Goal: Task Accomplishment & Management: Manage account settings

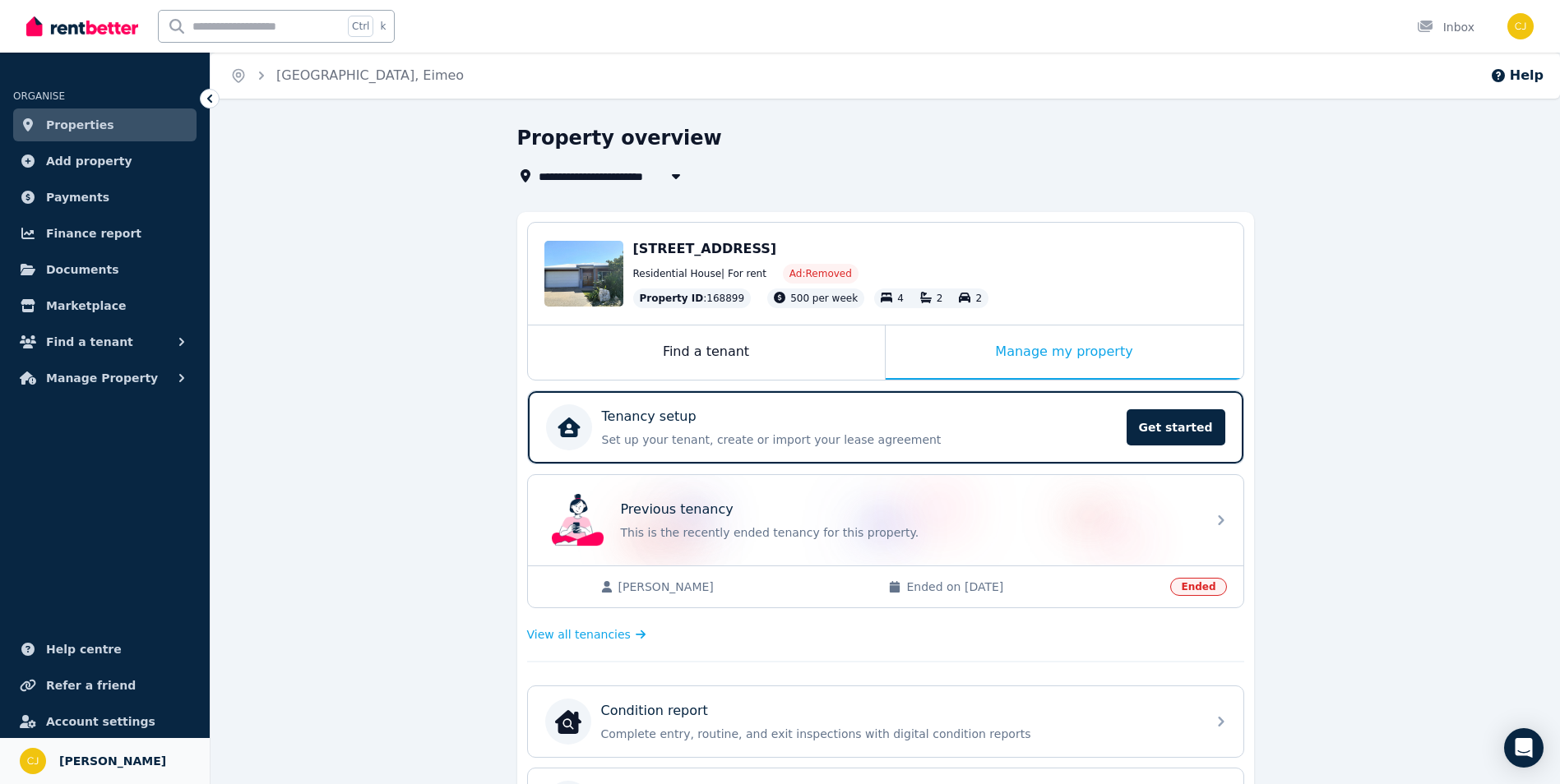
click at [116, 750] on link "Your profile [PERSON_NAME]" at bounding box center [104, 760] width 210 height 46
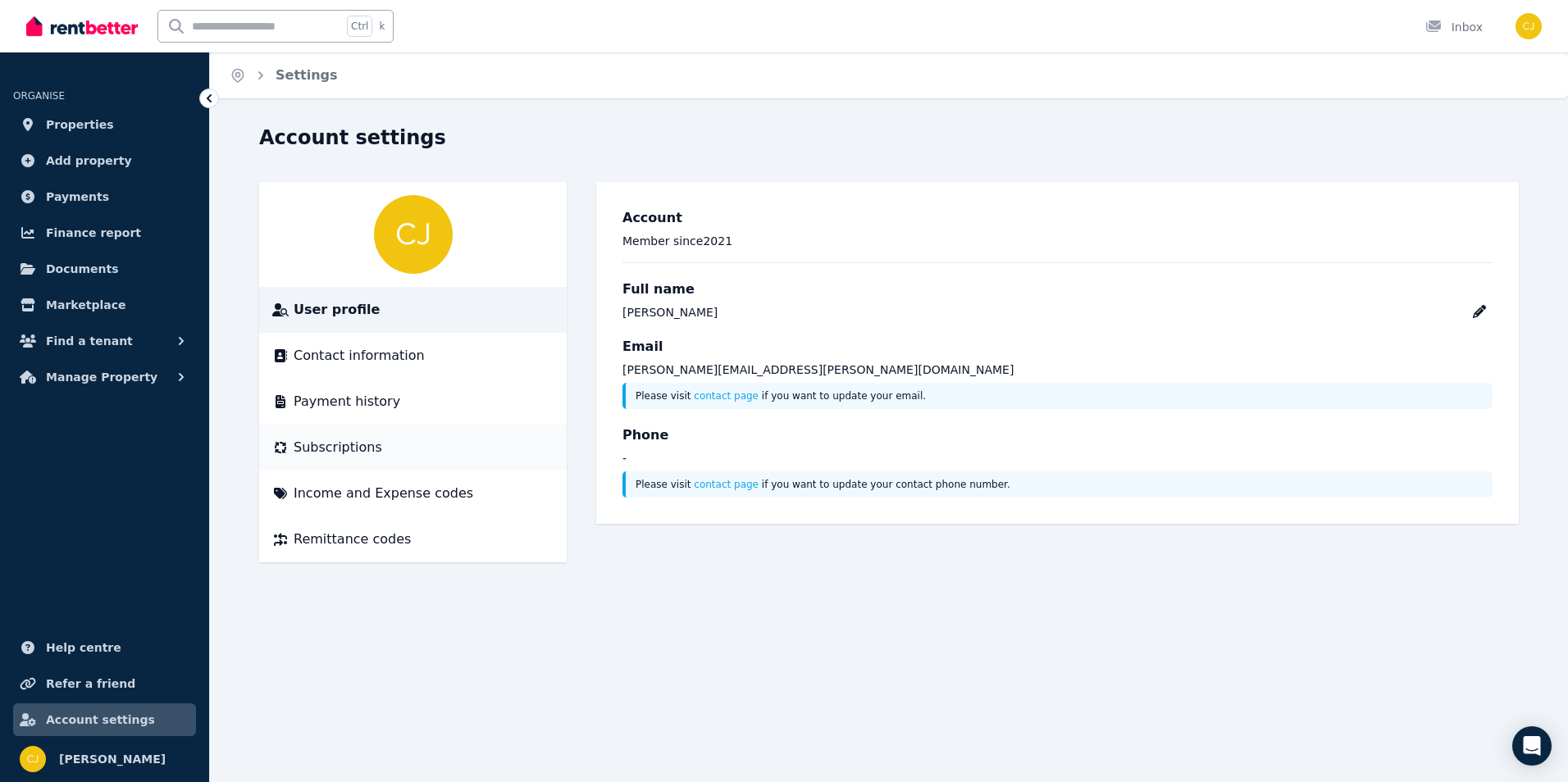
click at [325, 445] on span "Subscriptions" at bounding box center [338, 447] width 88 height 20
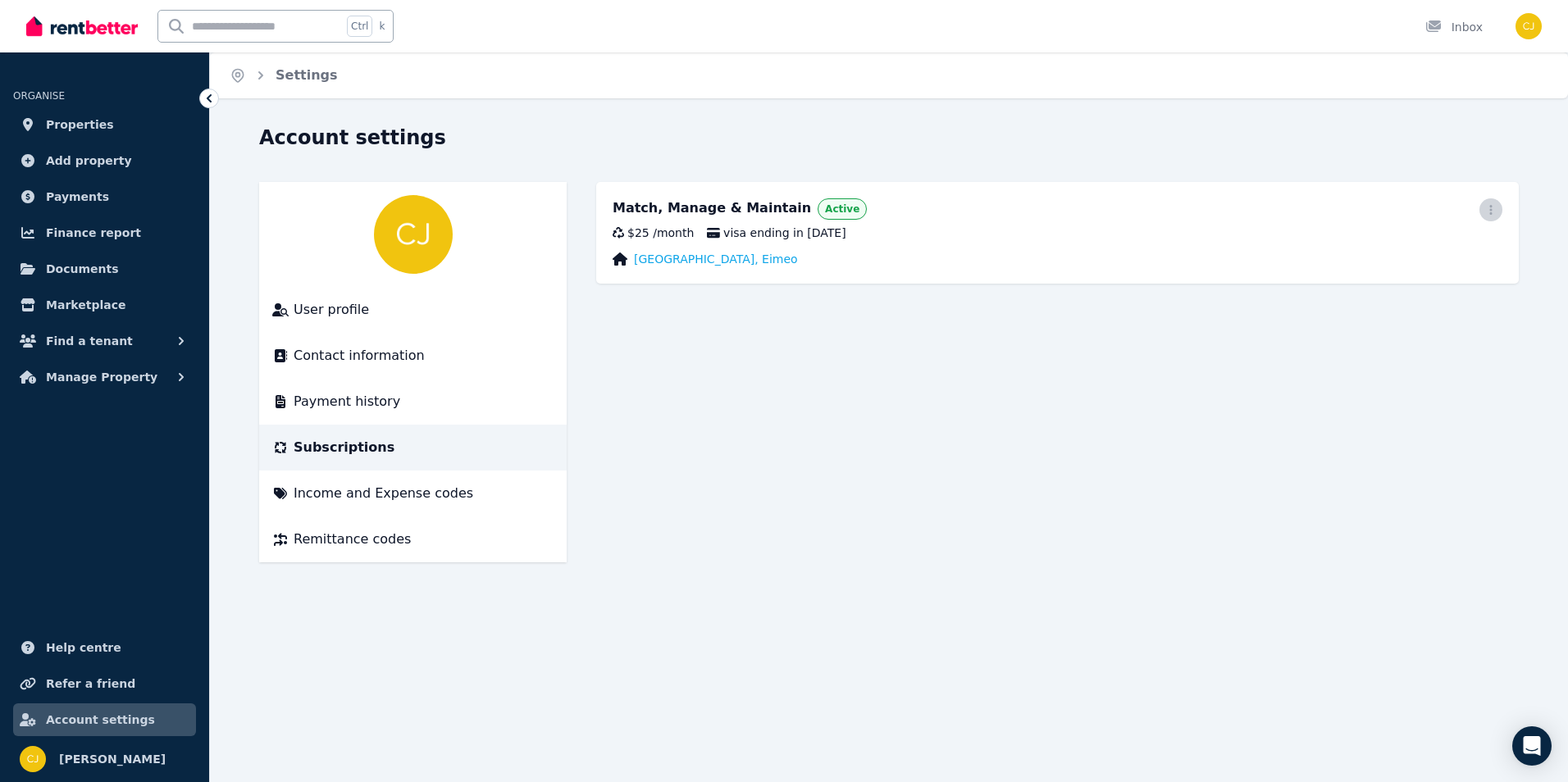
click at [1489, 208] on icon "button" at bounding box center [1490, 210] width 13 height 12
click at [1371, 296] on span "Cancel plan" at bounding box center [1416, 306] width 144 height 20
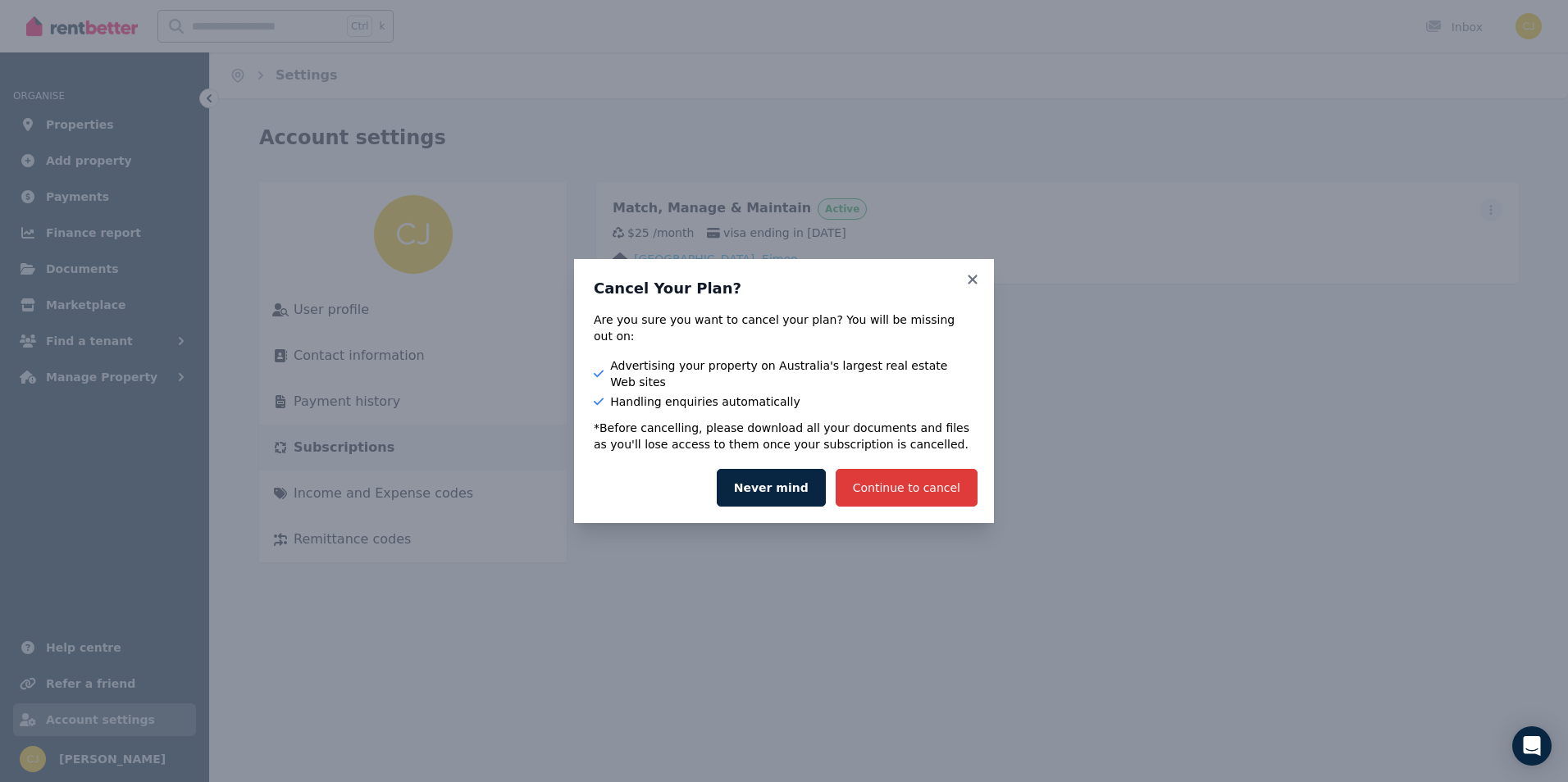
click at [905, 472] on button "Continue to cancel" at bounding box center [906, 488] width 142 height 37
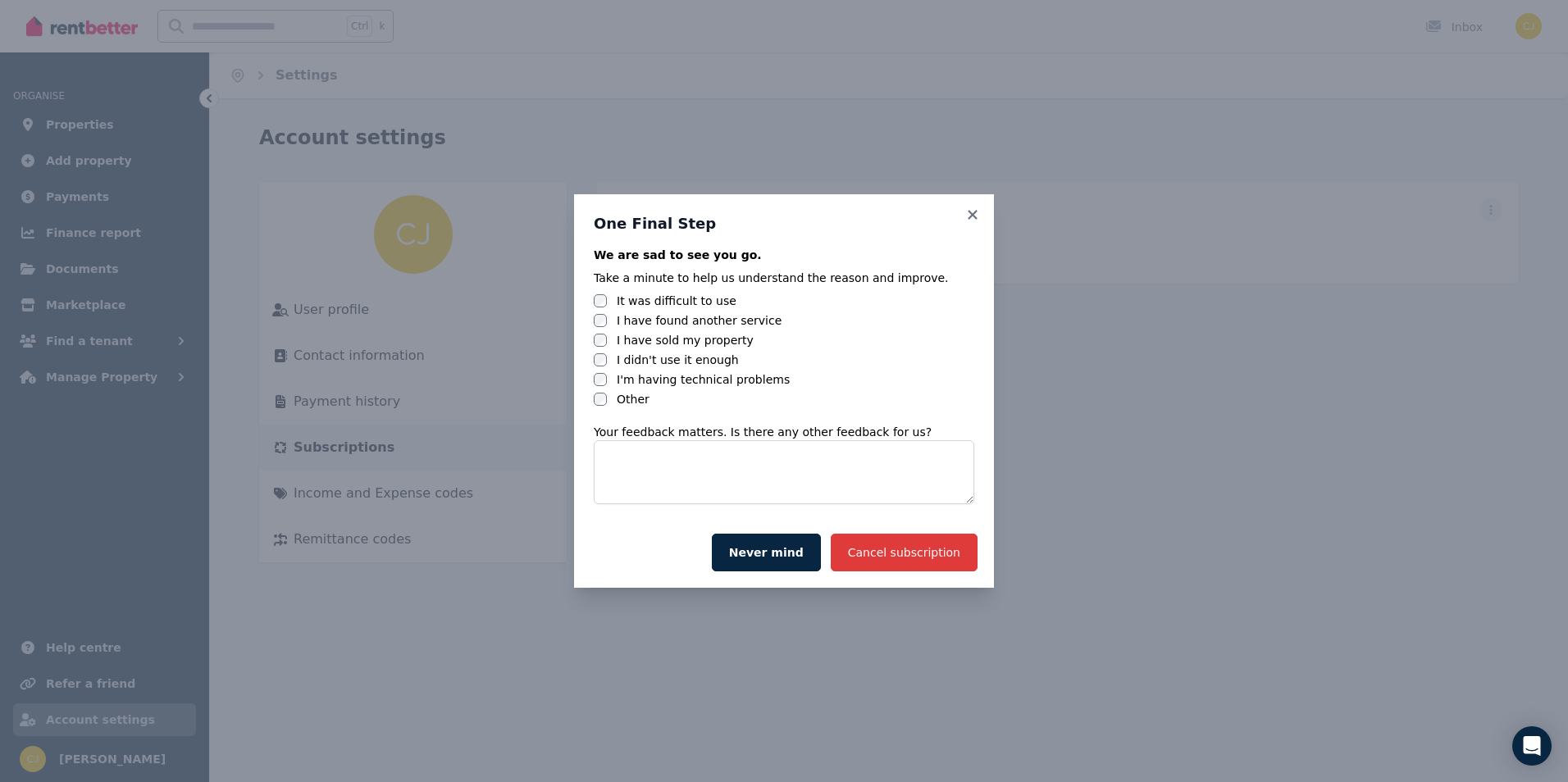
click at [895, 538] on button "Cancel subscription" at bounding box center [904, 552] width 147 height 37
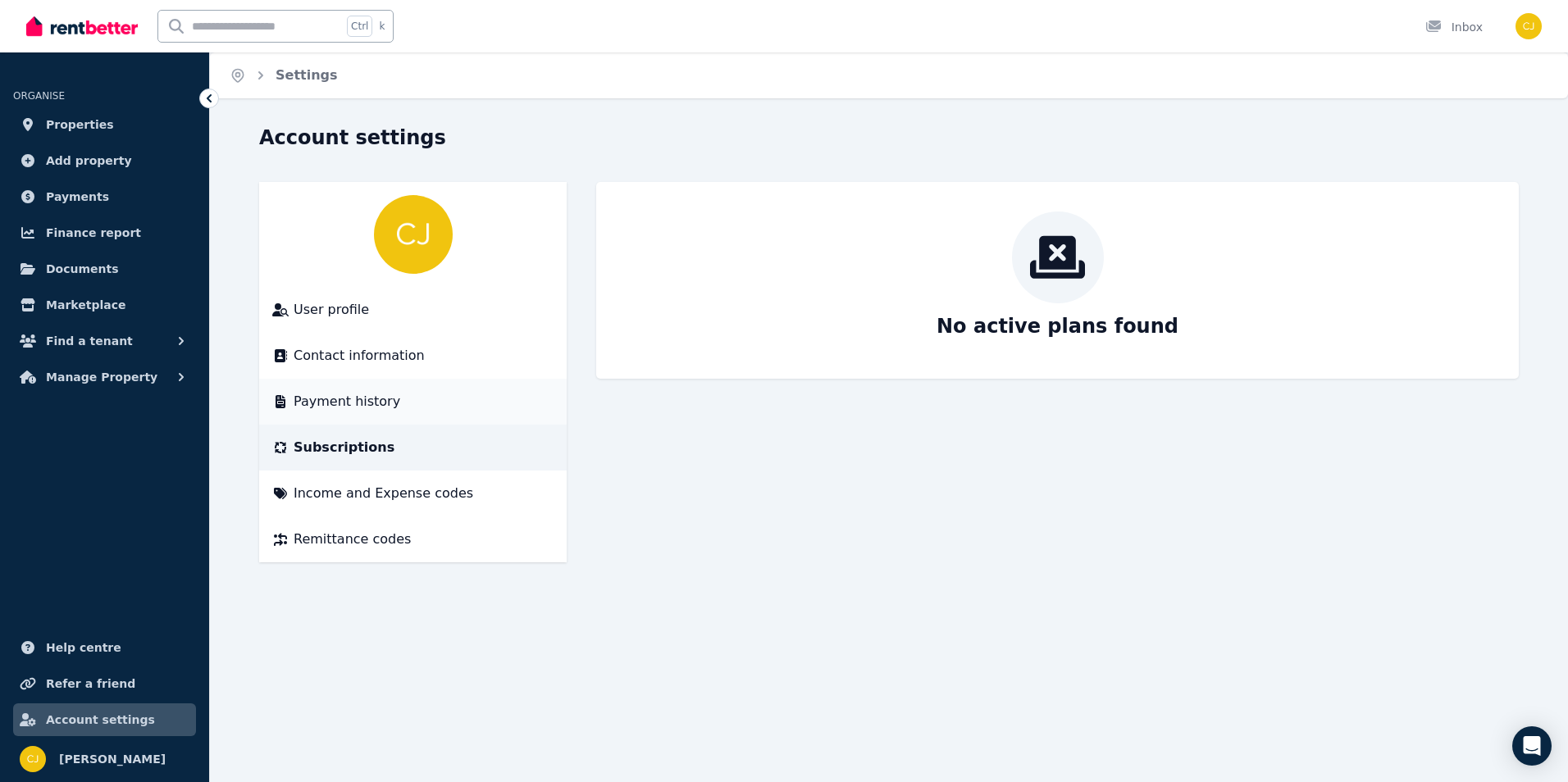
click at [361, 400] on span "Payment history" at bounding box center [346, 401] width 107 height 20
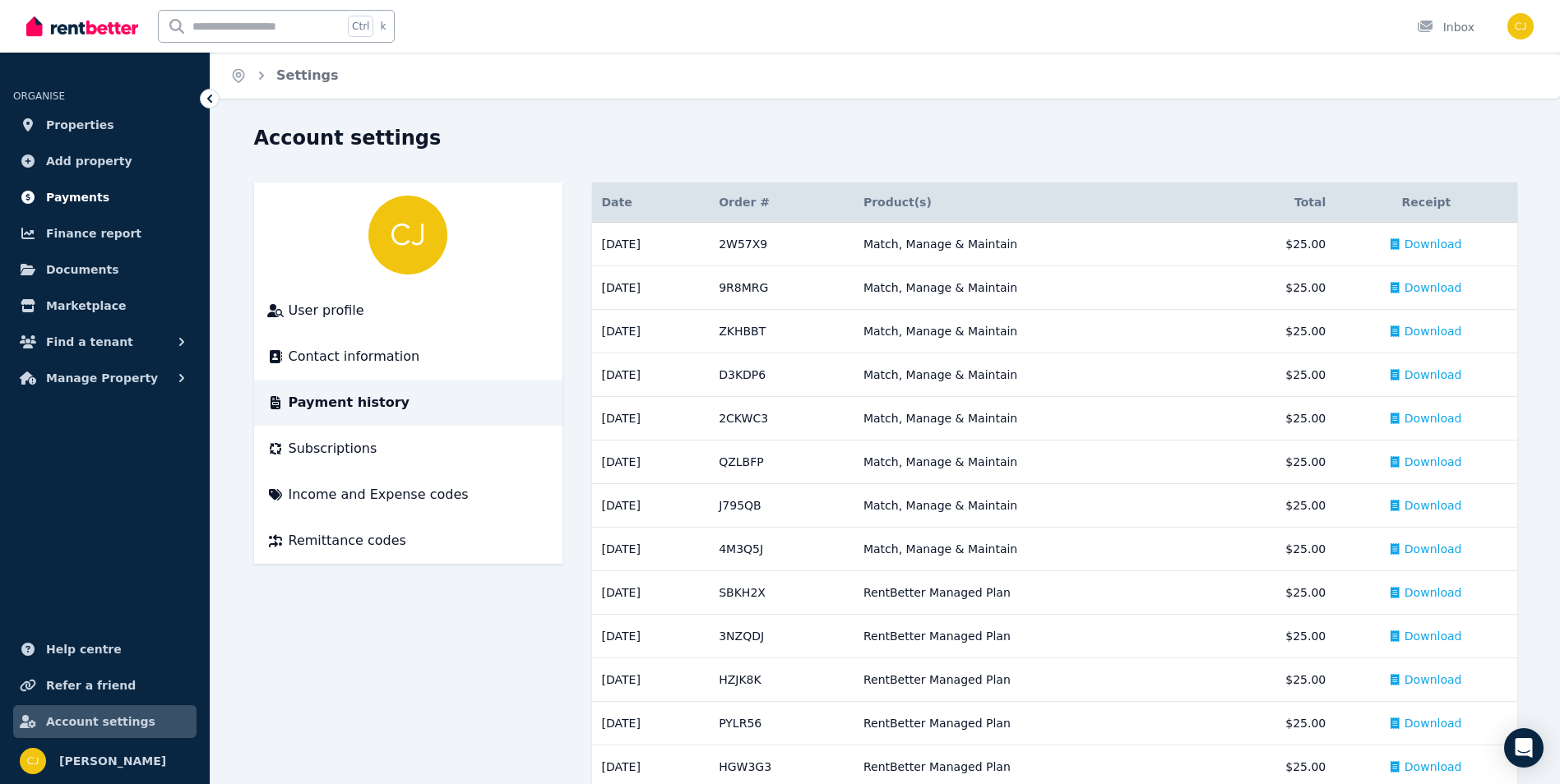
click at [81, 199] on span "Payments" at bounding box center [78, 198] width 63 height 20
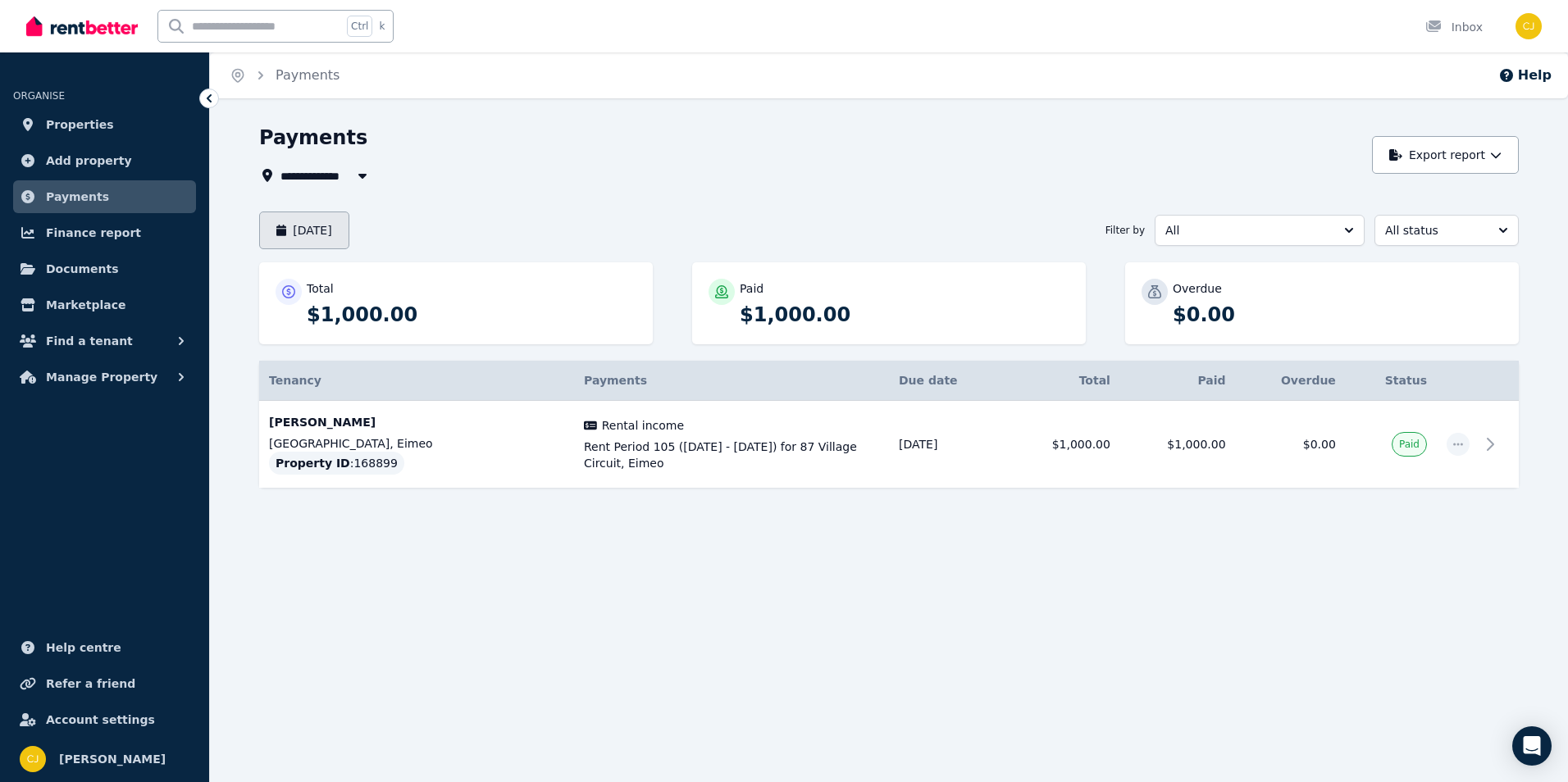
click at [349, 234] on button "[DATE]" at bounding box center [304, 231] width 90 height 37
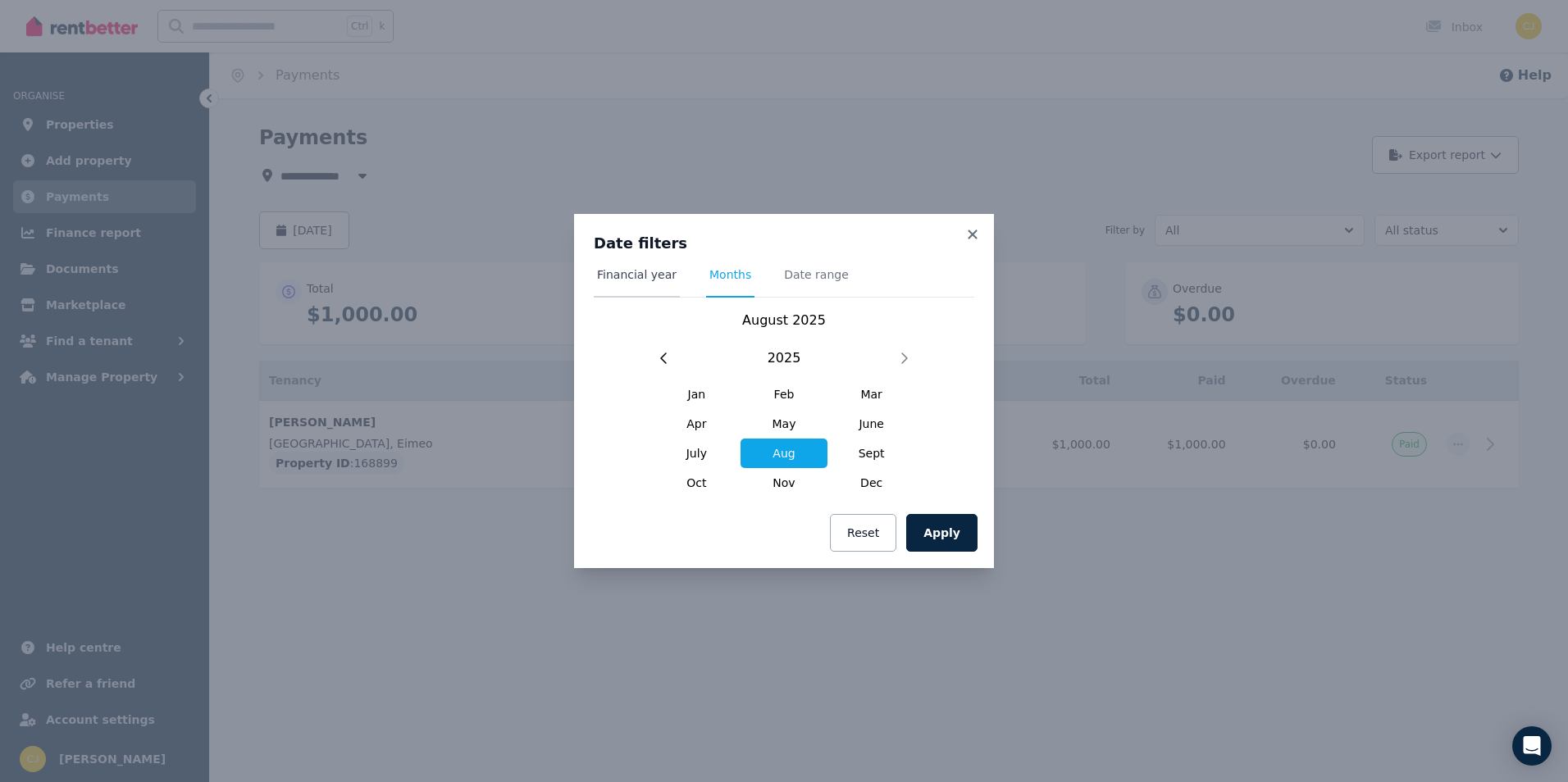
click at [641, 275] on span "Financial year" at bounding box center [636, 275] width 79 height 17
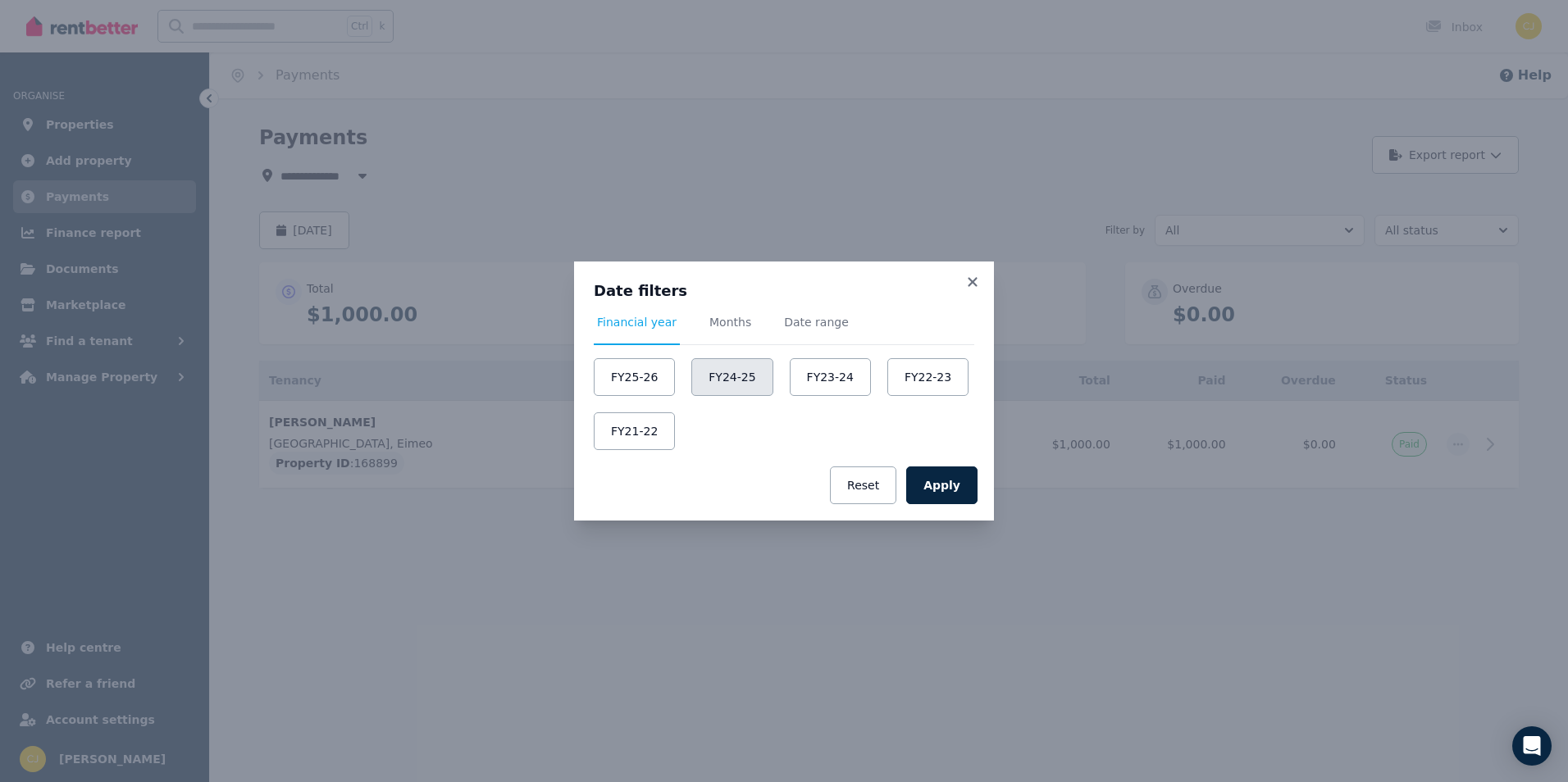
click at [715, 371] on button "FY24-25" at bounding box center [731, 377] width 81 height 37
click at [940, 488] on button "Apply" at bounding box center [941, 485] width 72 height 37
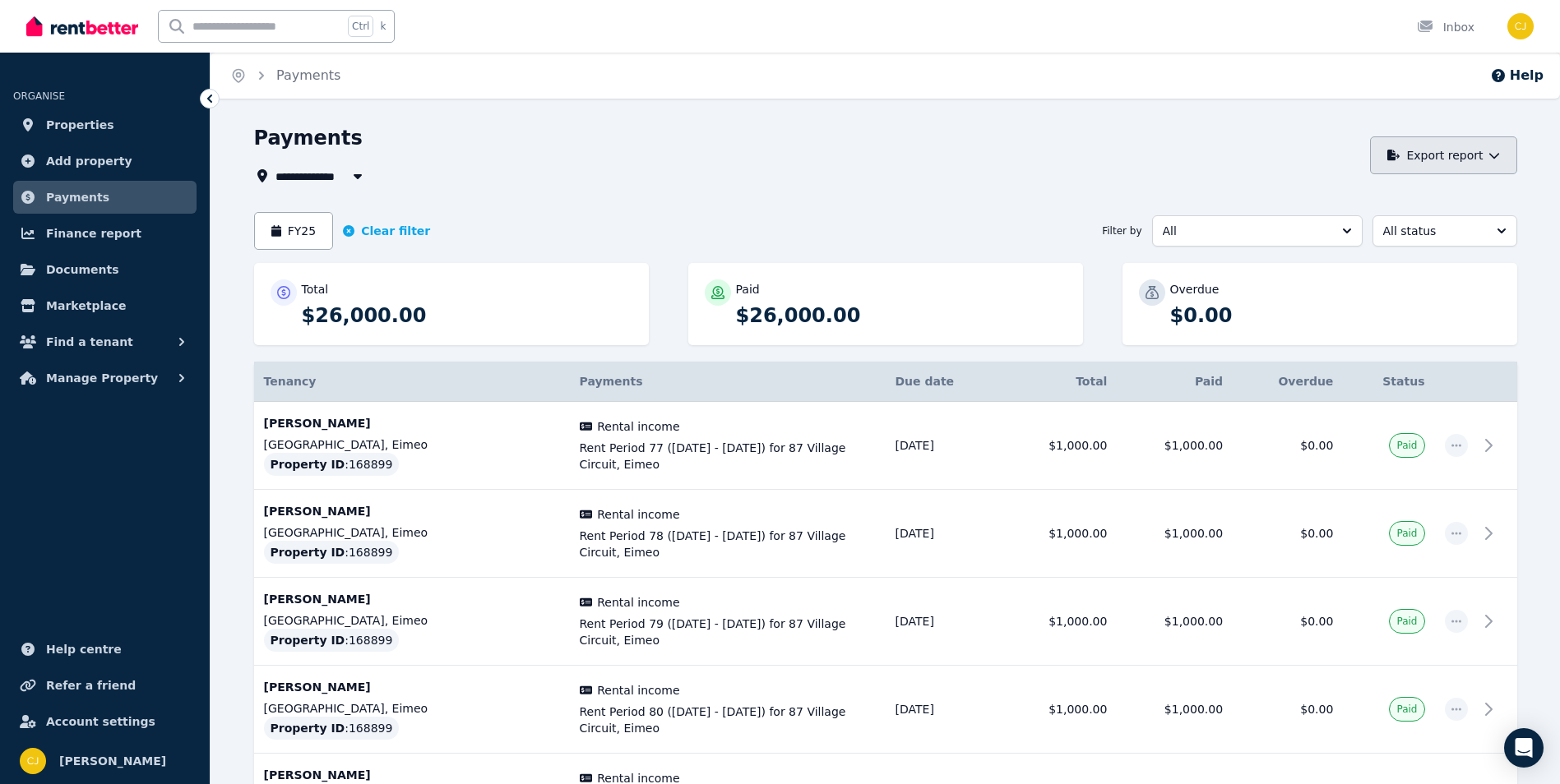
click at [1489, 154] on icon "button" at bounding box center [1493, 155] width 10 height 6
click at [1402, 193] on div "PDF" at bounding box center [1438, 199] width 140 height 17
click at [306, 230] on button "FY25" at bounding box center [293, 231] width 80 height 37
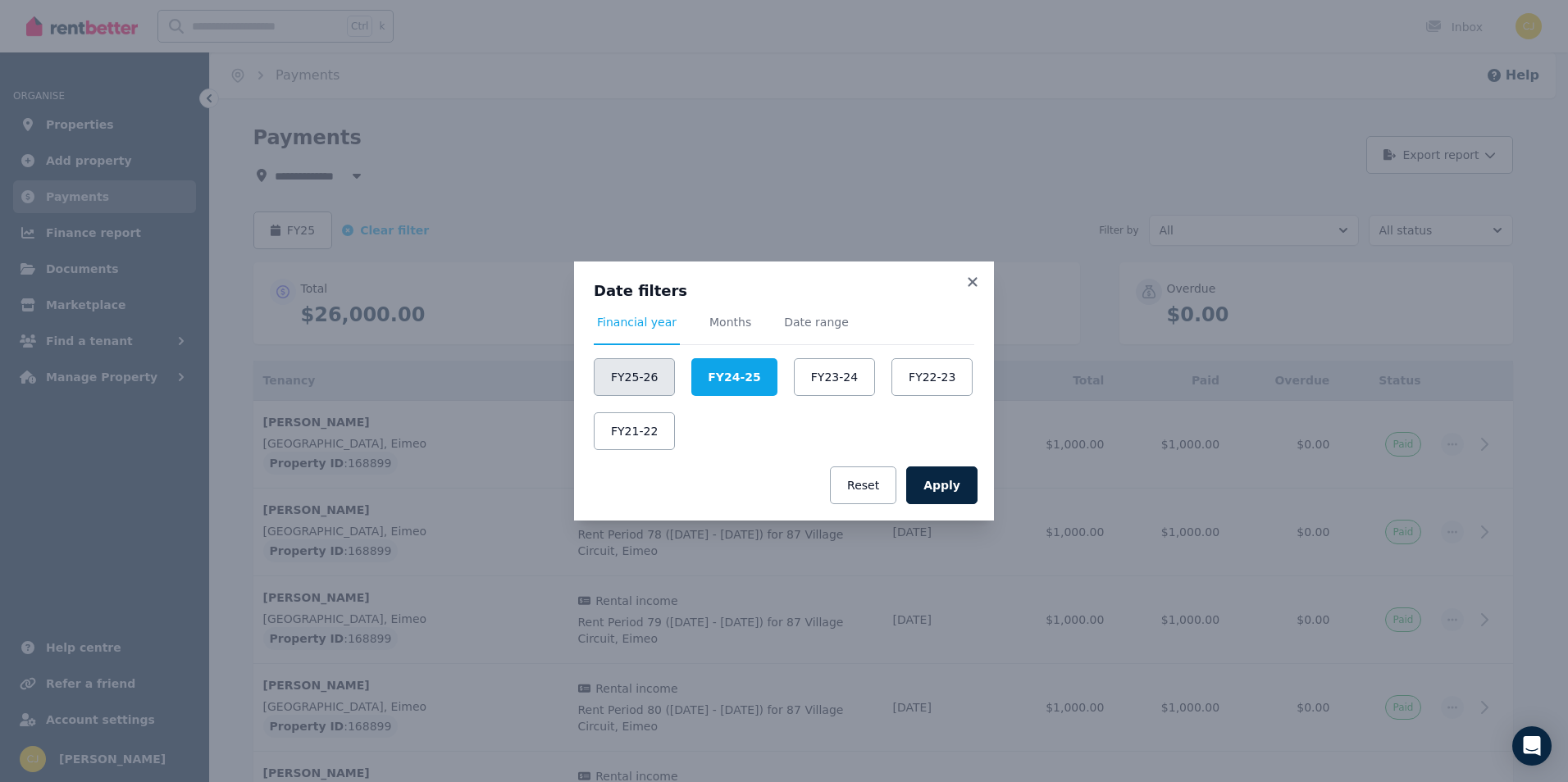
click at [607, 367] on button "FY25-26" at bounding box center [634, 377] width 81 height 37
click at [951, 490] on button "Apply" at bounding box center [941, 485] width 72 height 37
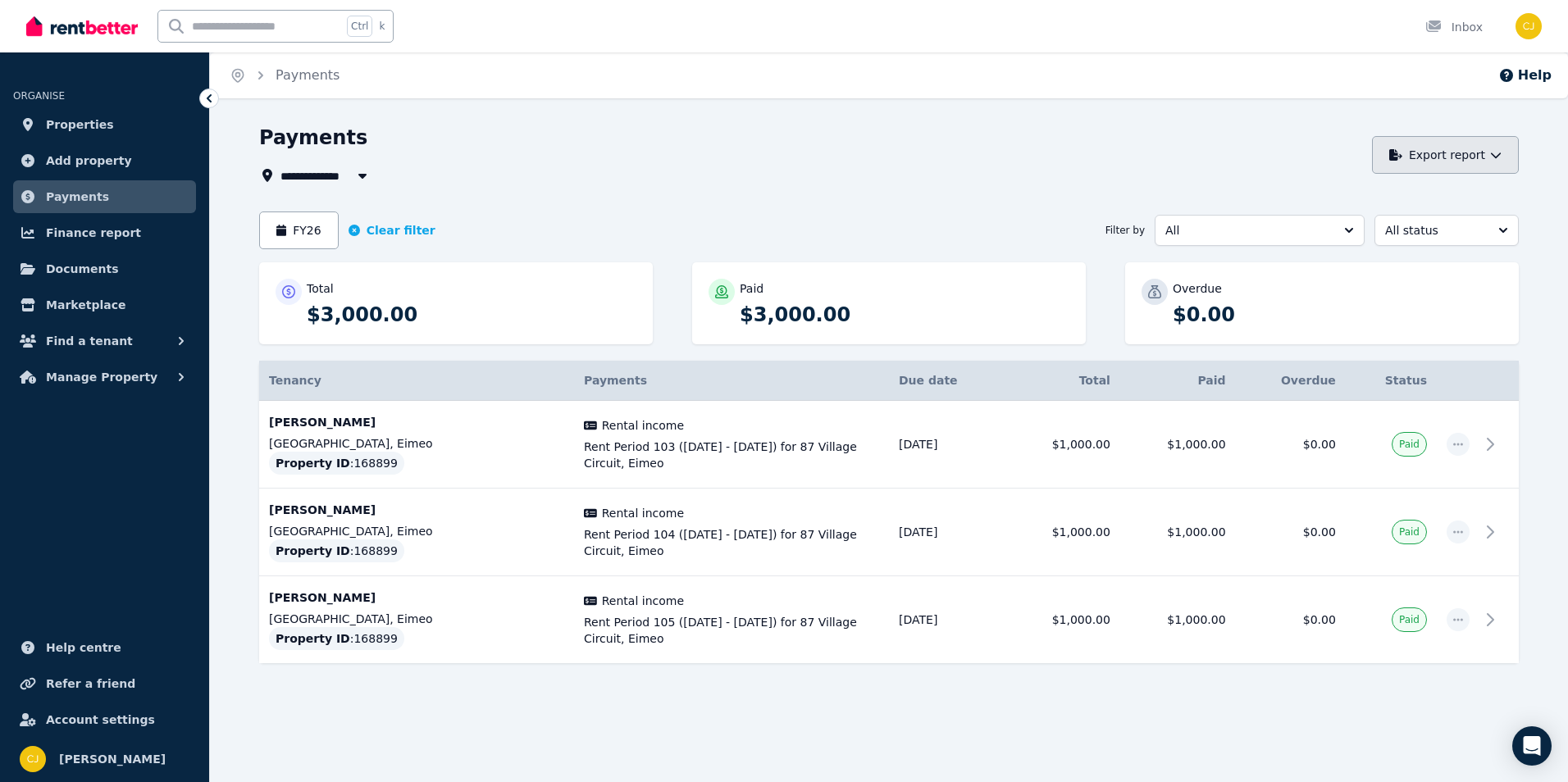
click at [1438, 162] on button "Export report" at bounding box center [1445, 155] width 147 height 37
click at [1400, 189] on button "PDF" at bounding box center [1430, 198] width 183 height 29
click at [65, 230] on span "Finance report" at bounding box center [93, 233] width 95 height 20
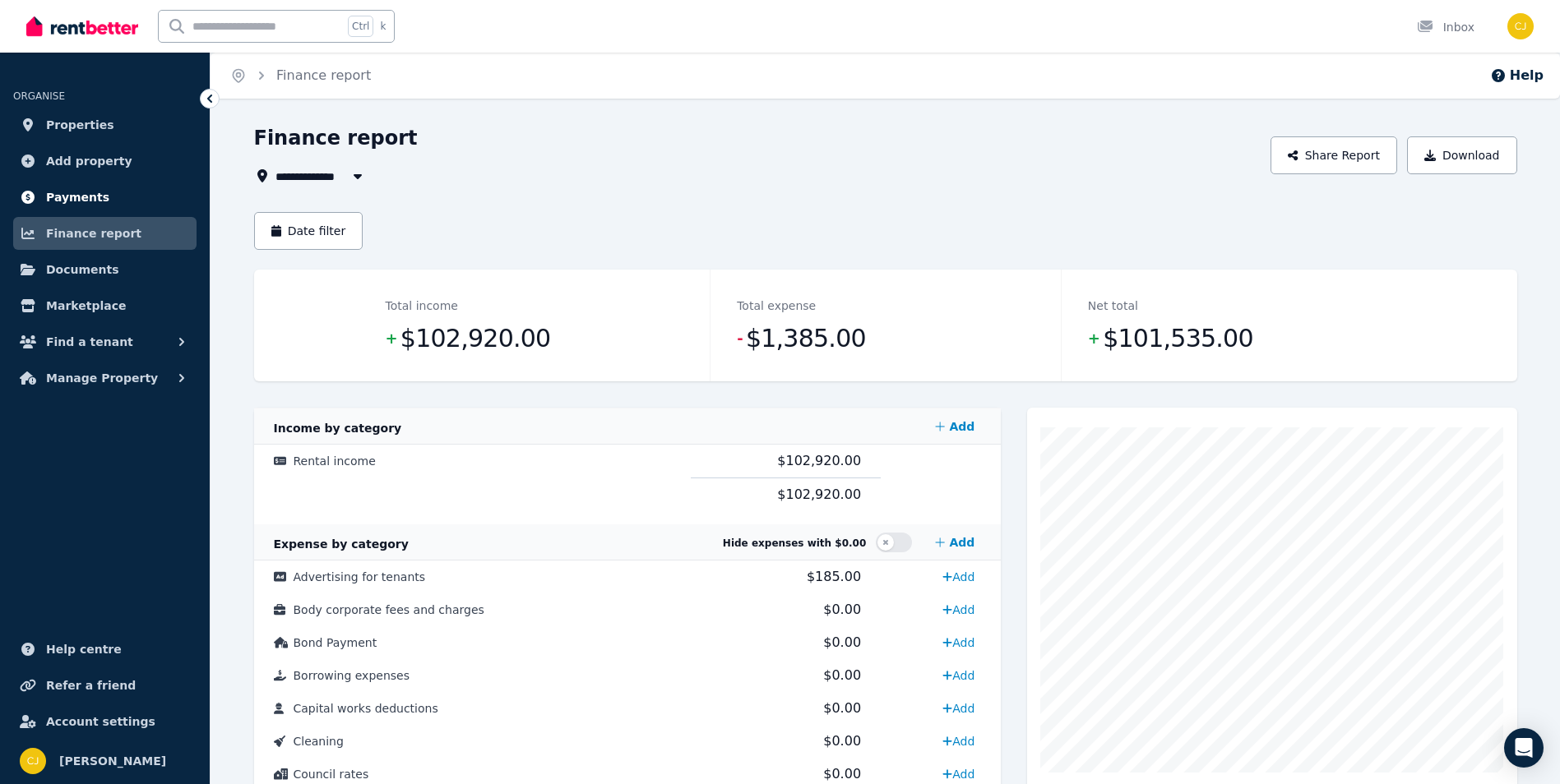
click at [80, 191] on span "Payments" at bounding box center [78, 198] width 63 height 20
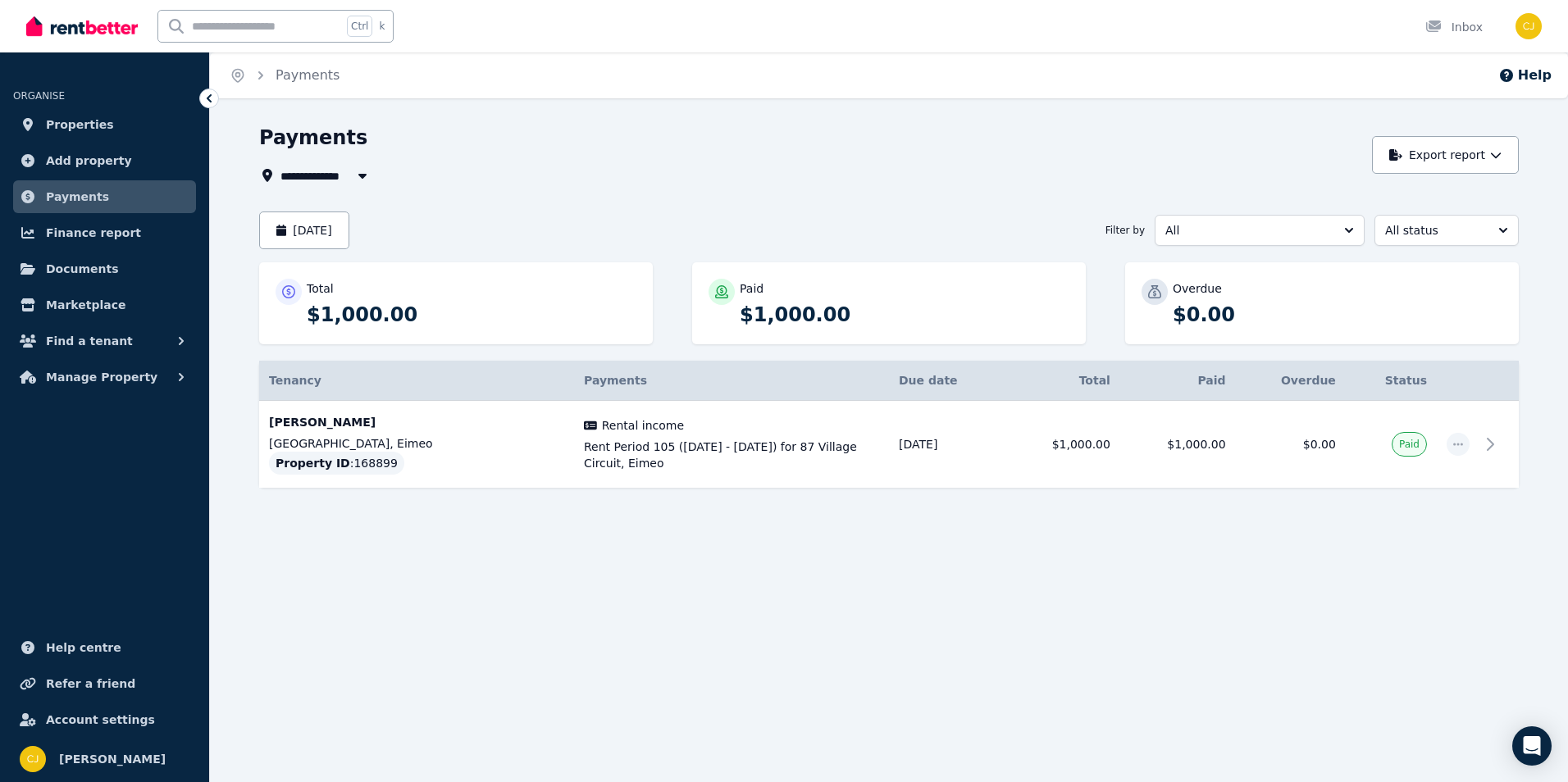
click at [353, 176] on button "button" at bounding box center [362, 176] width 29 height 20
type input "**********"
click at [490, 142] on div "Payments" at bounding box center [810, 140] width 1104 height 31
click at [107, 756] on span "[PERSON_NAME]" at bounding box center [112, 759] width 107 height 20
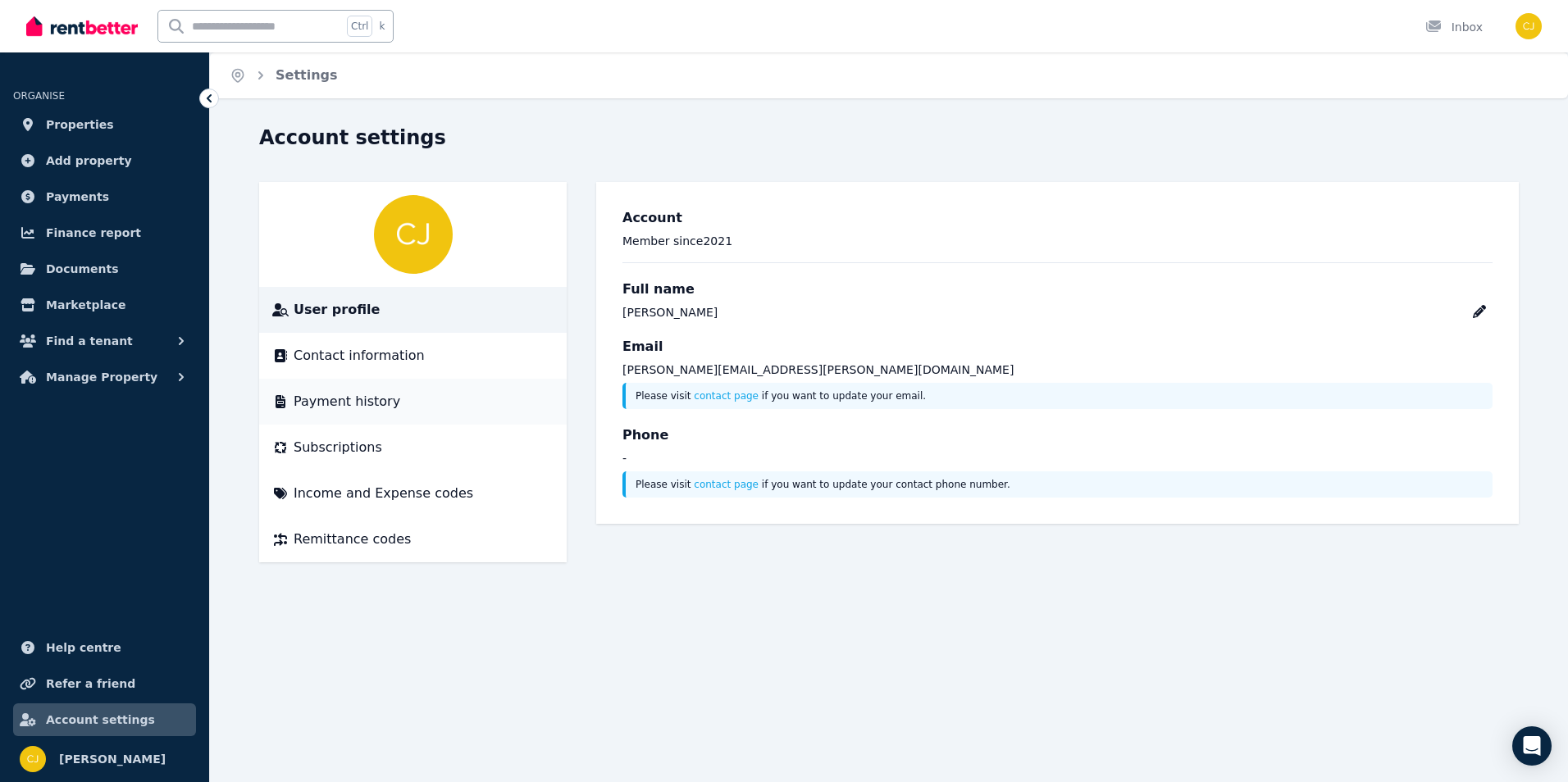
click at [314, 398] on span "Payment history" at bounding box center [346, 401] width 107 height 20
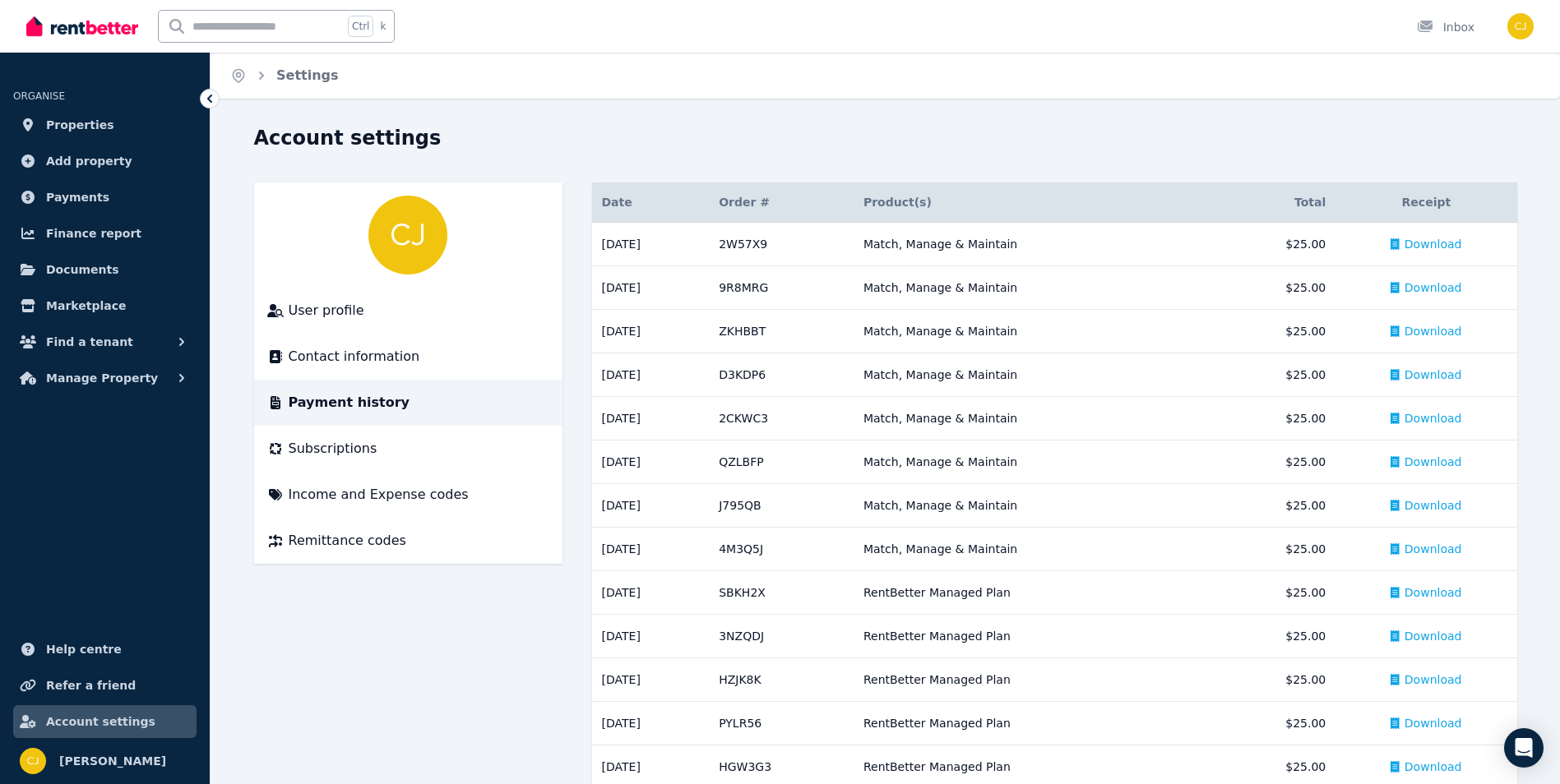
click at [1538, 21] on div "Open main menu Ctrl k Inbox Open user menu" at bounding box center [780, 26] width 1560 height 52
click at [1516, 28] on img "button" at bounding box center [1521, 26] width 27 height 27
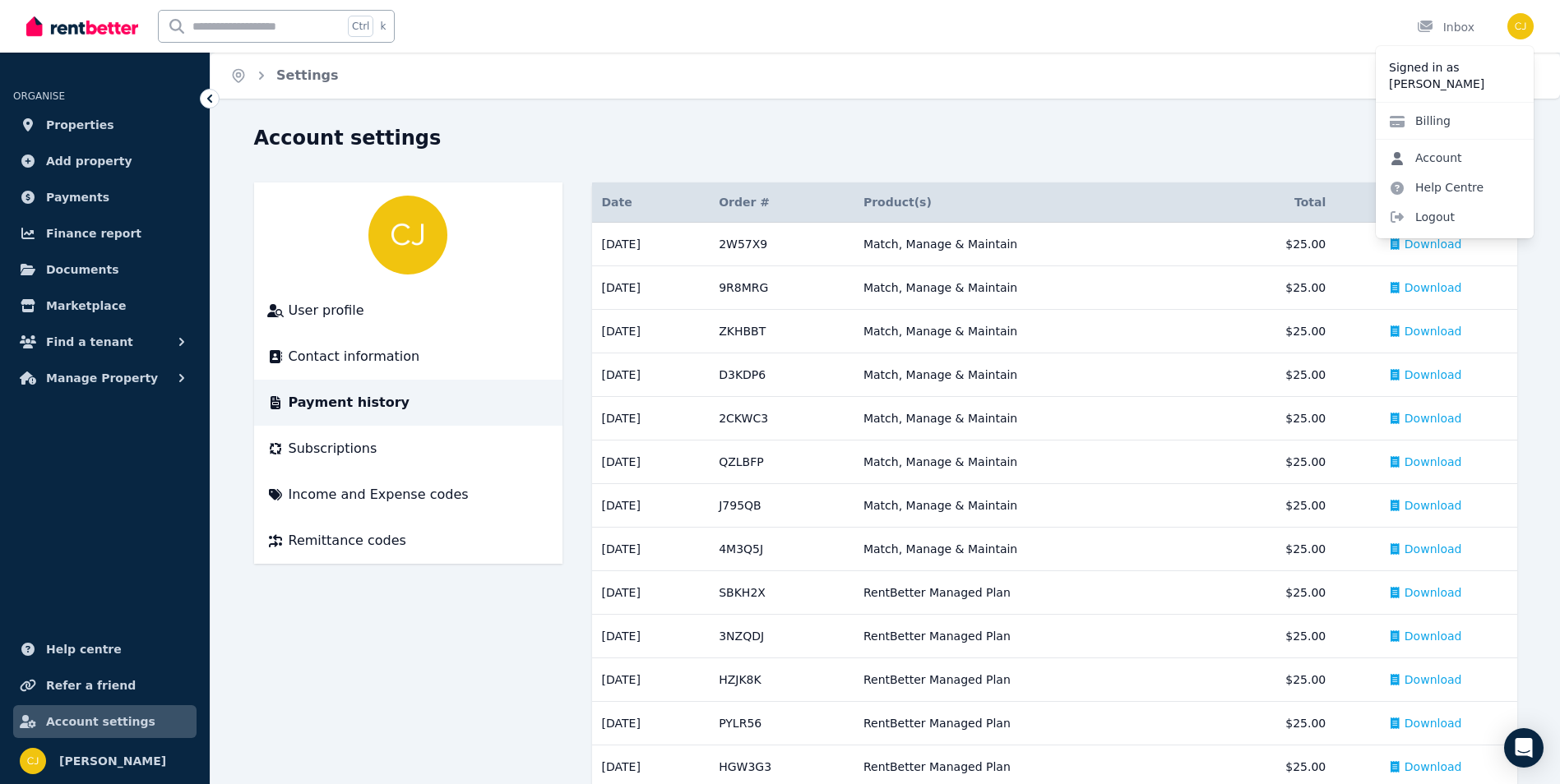
click at [1436, 154] on link "Account" at bounding box center [1425, 157] width 99 height 30
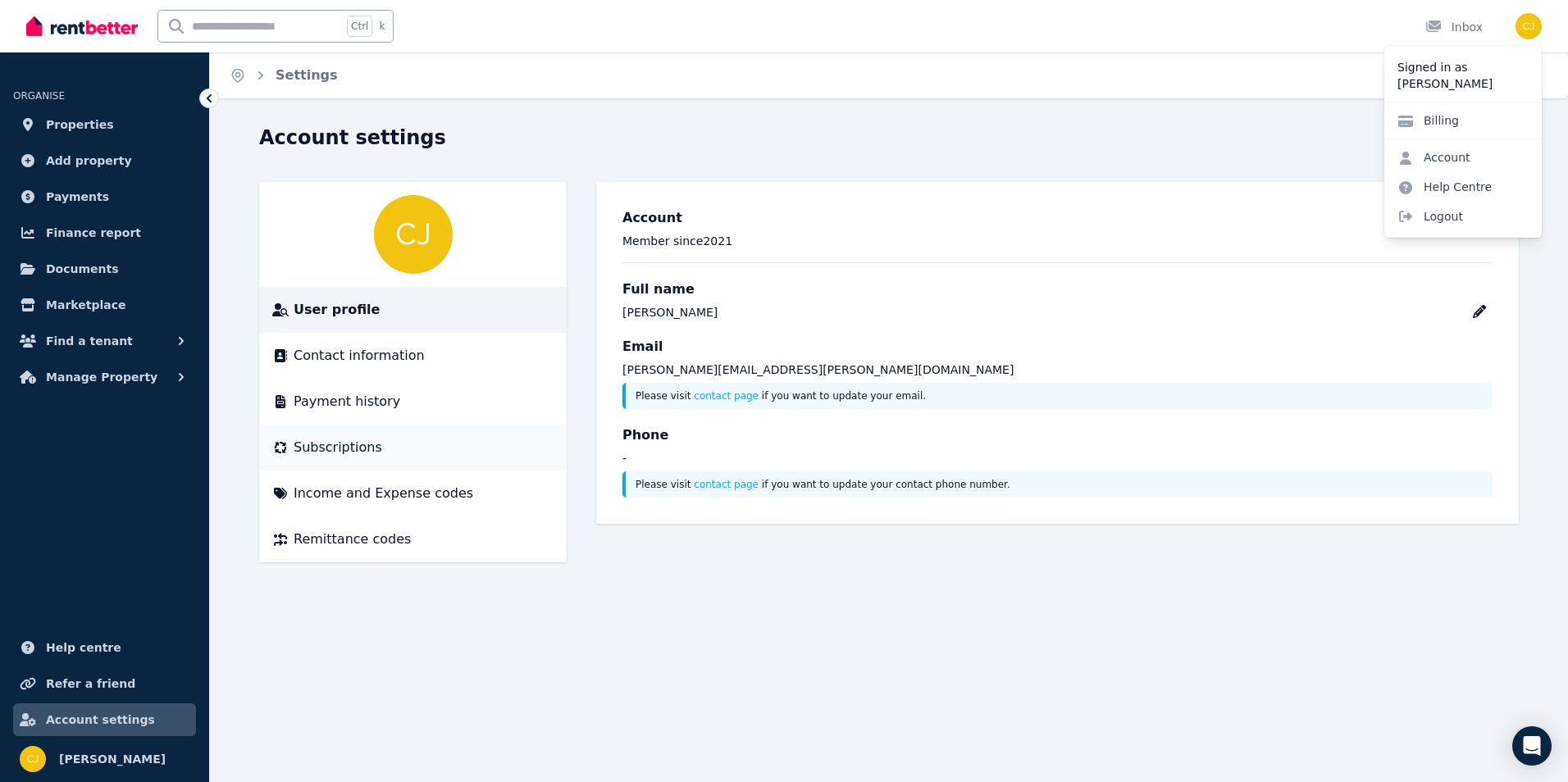
click at [319, 445] on span "Subscriptions" at bounding box center [338, 447] width 88 height 20
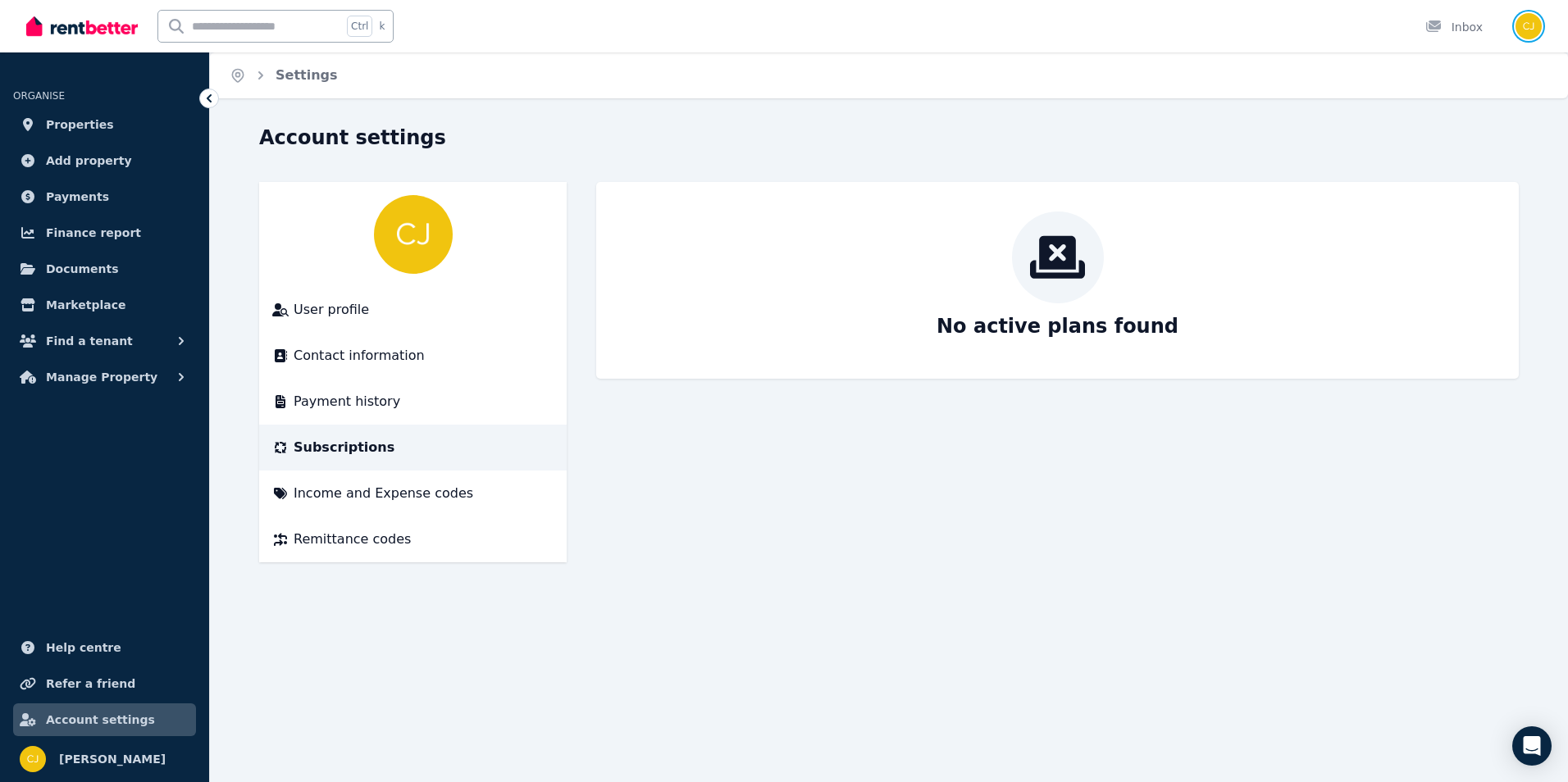
click at [1518, 23] on img "button" at bounding box center [1528, 26] width 26 height 26
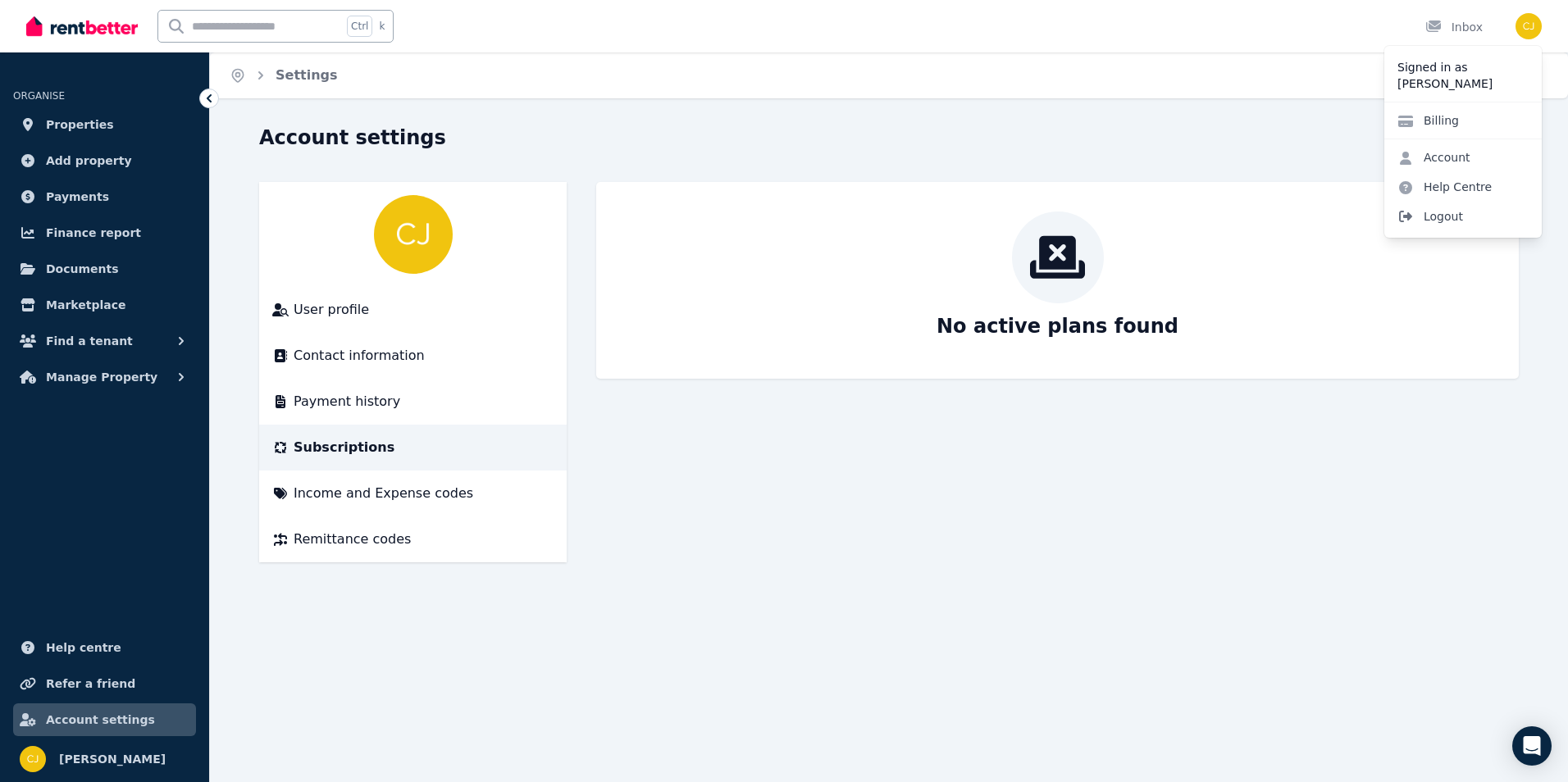
click at [1445, 205] on span "Logout" at bounding box center [1462, 217] width 157 height 29
click at [1424, 220] on span "Logout" at bounding box center [1462, 217] width 157 height 29
